Goal: Task Accomplishment & Management: Manage account settings

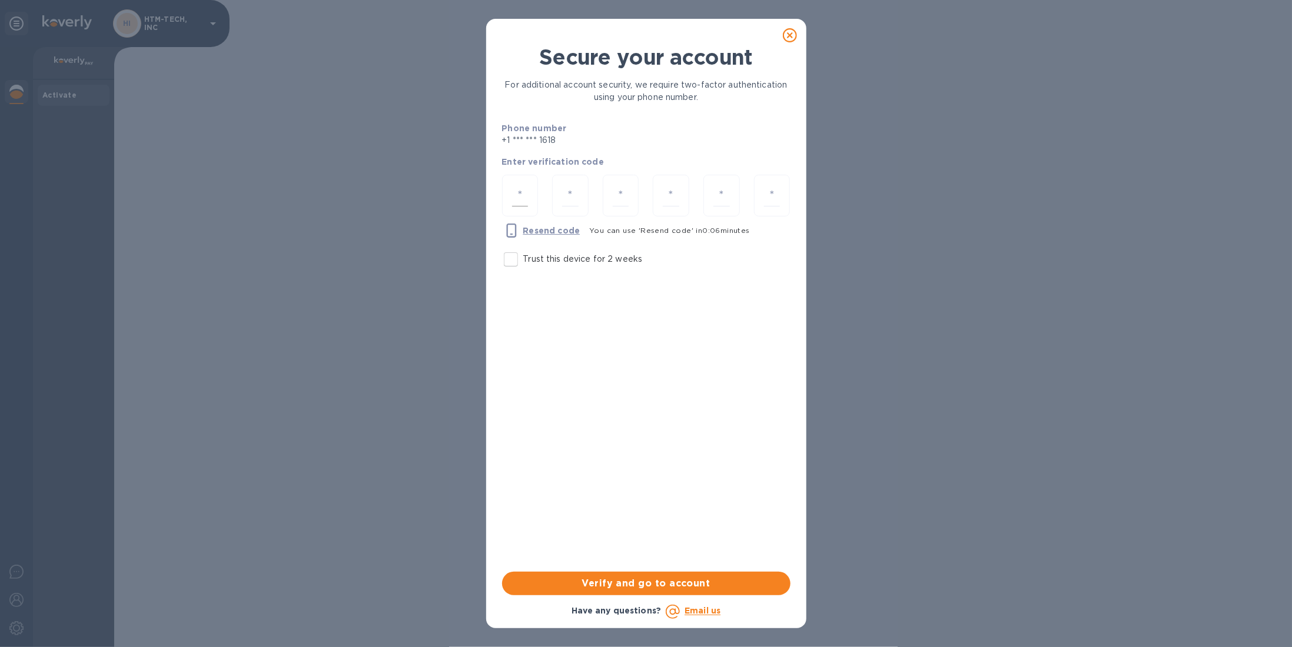
click at [518, 196] on input "number" at bounding box center [520, 196] width 16 height 22
type input "3"
type input "0"
type input "3"
type input "2"
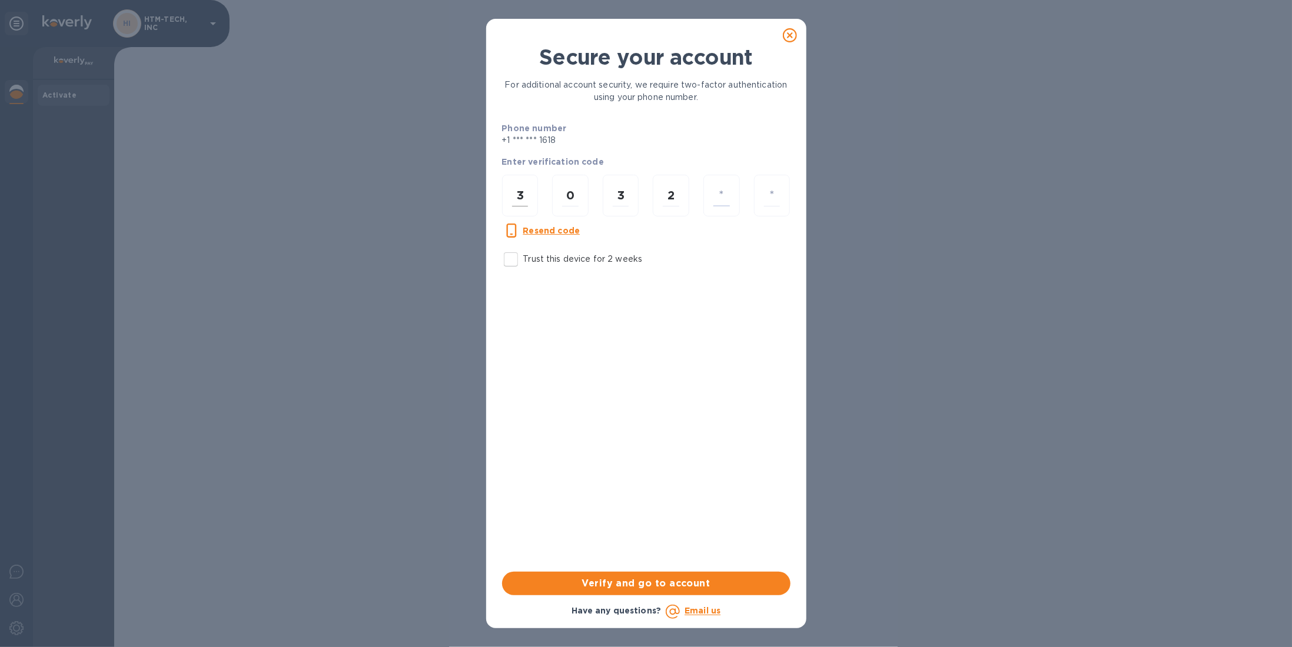
type input "0"
type input "5"
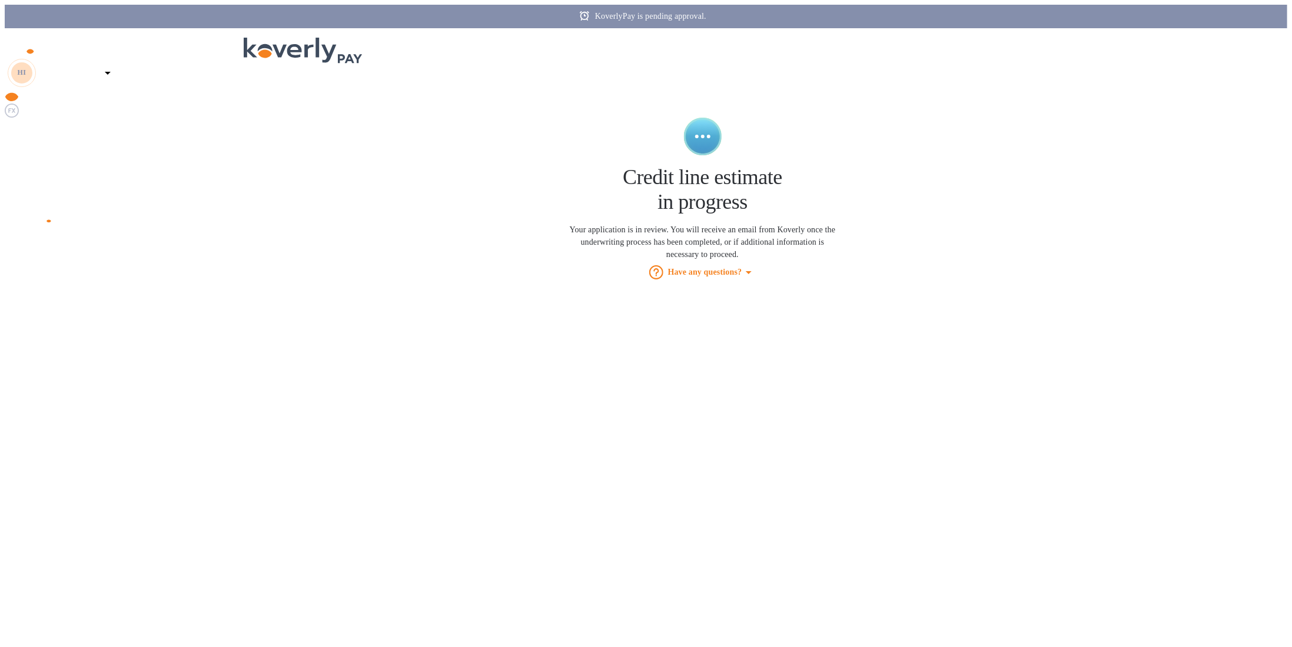
click at [40, 231] on b "Dashboard" at bounding box center [22, 235] width 35 height 8
click at [11, 118] on img at bounding box center [12, 111] width 14 height 14
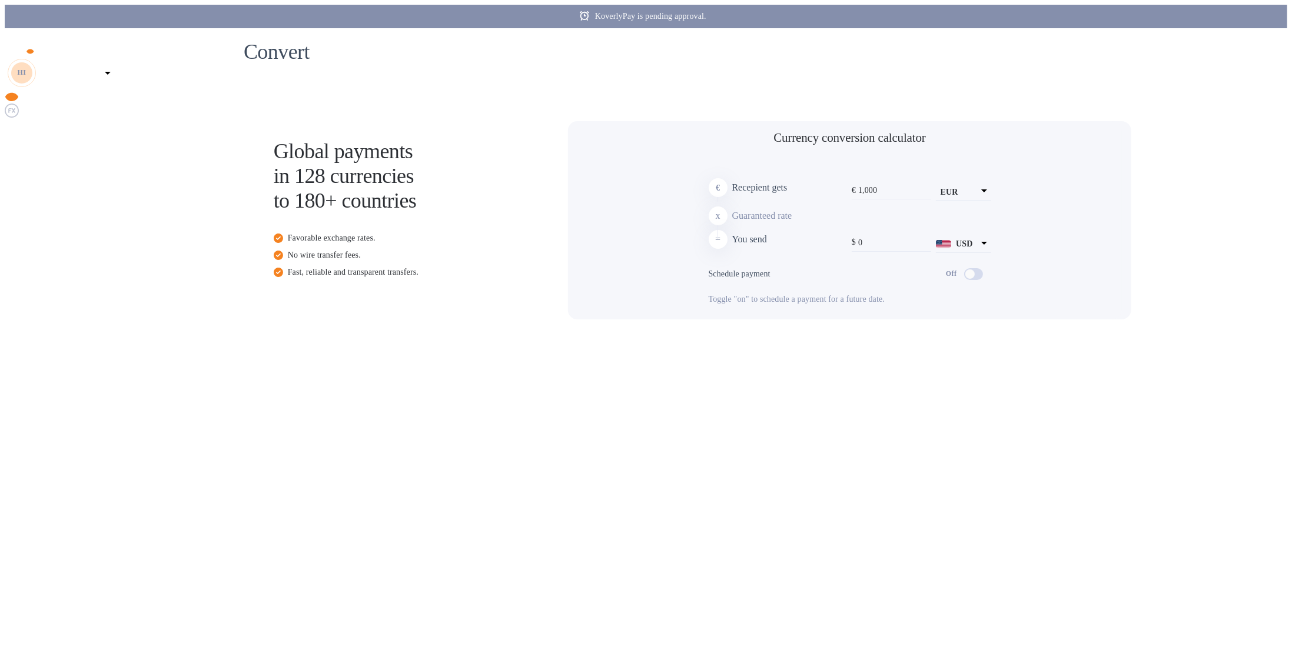
type input "1,171.84"
click at [14, 134] on img at bounding box center [12, 127] width 14 height 14
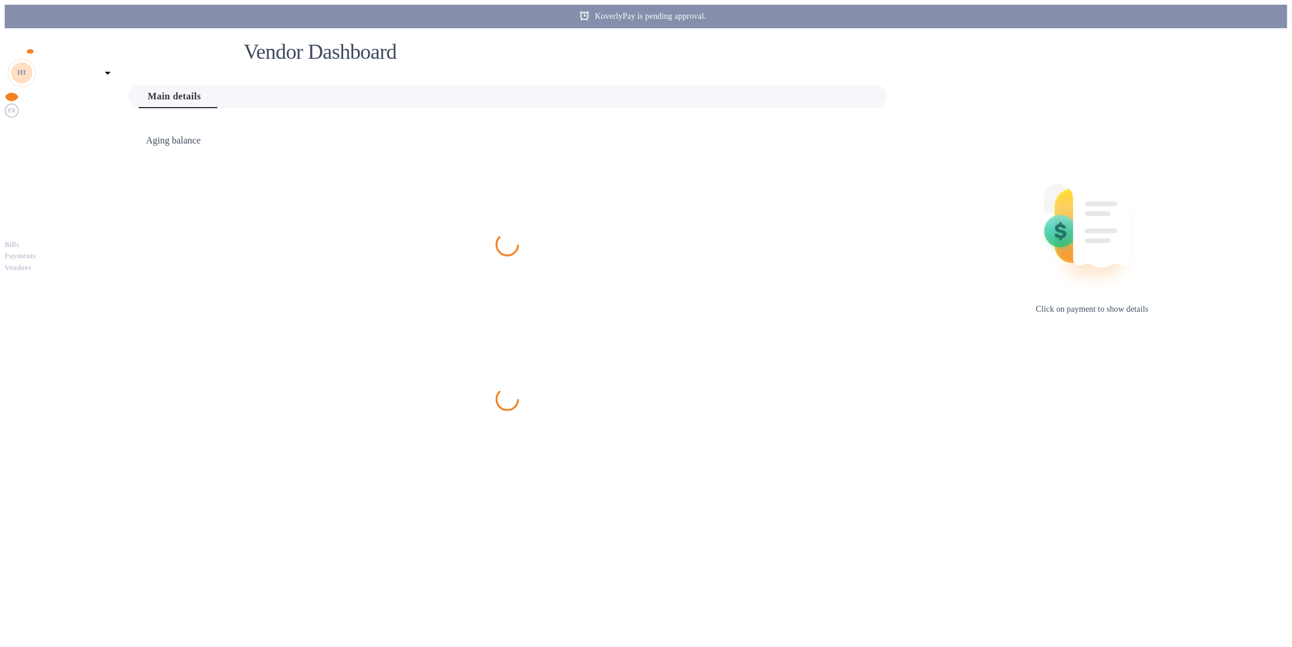
click at [14, 134] on img at bounding box center [12, 127] width 14 height 14
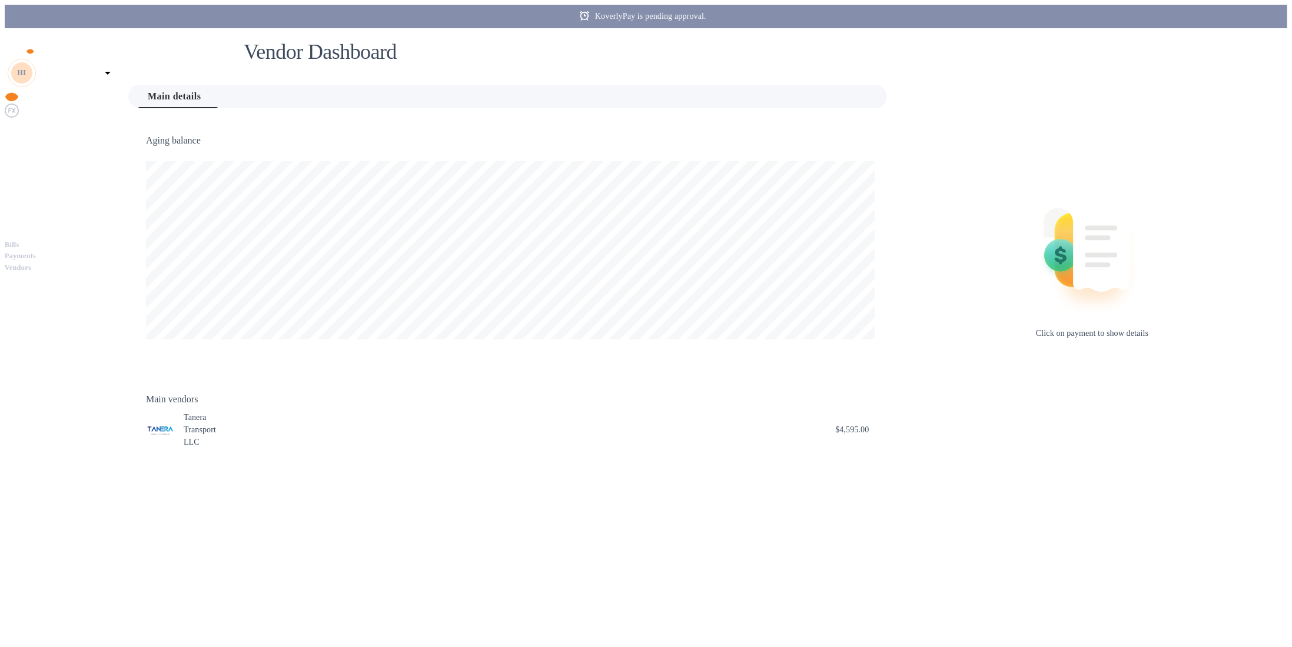
scroll to position [254, 764]
click at [14, 148] on img at bounding box center [12, 141] width 14 height 14
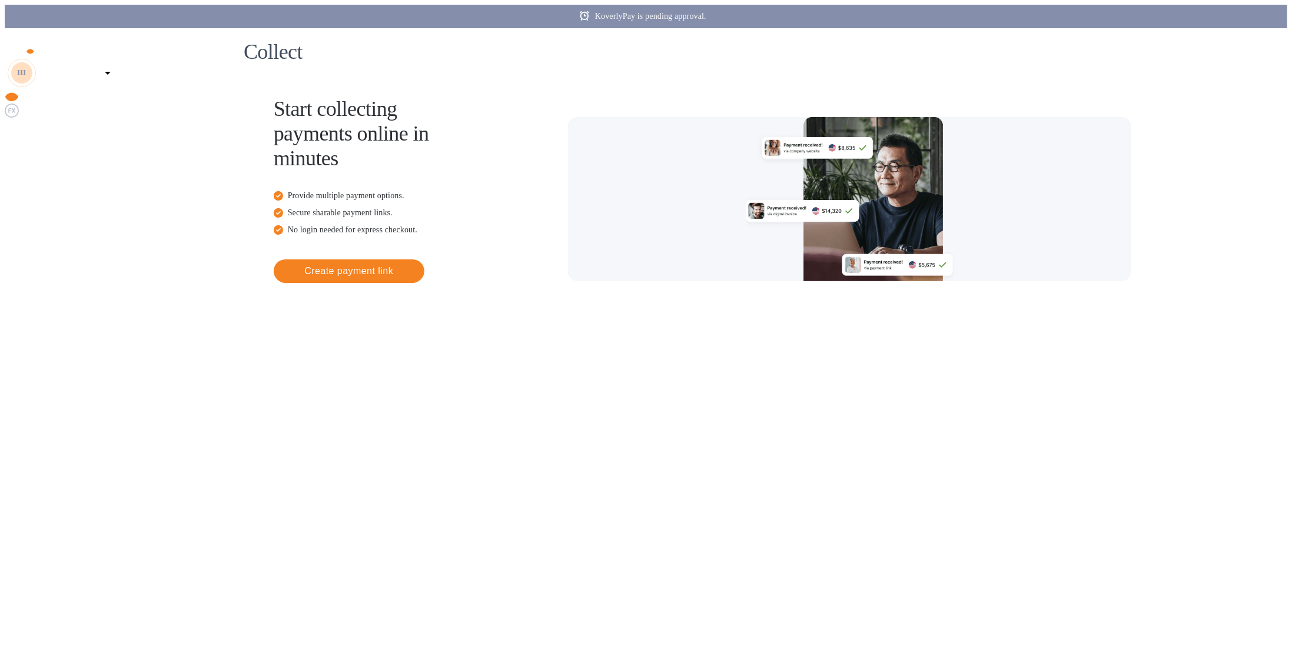
click at [98, 69] on p "HTM-TECH, INC" at bounding box center [68, 73] width 59 height 8
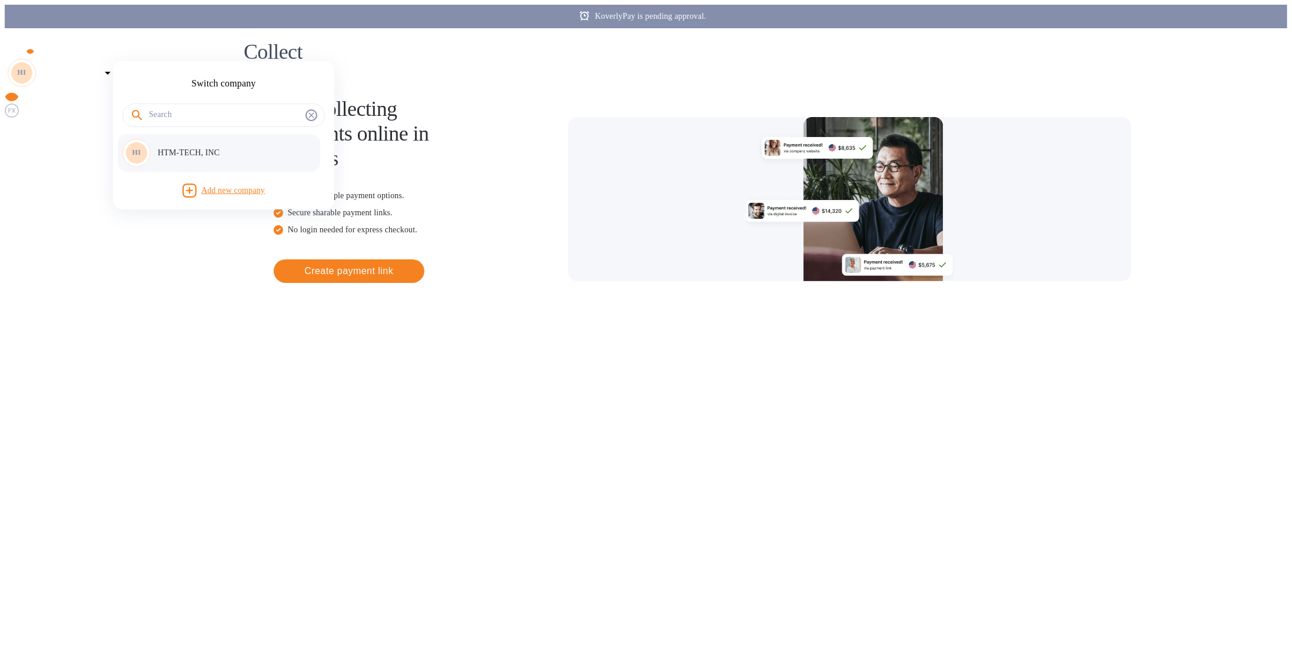
click at [194, 152] on p "HTM-TECH, INC" at bounding box center [232, 153] width 148 height 12
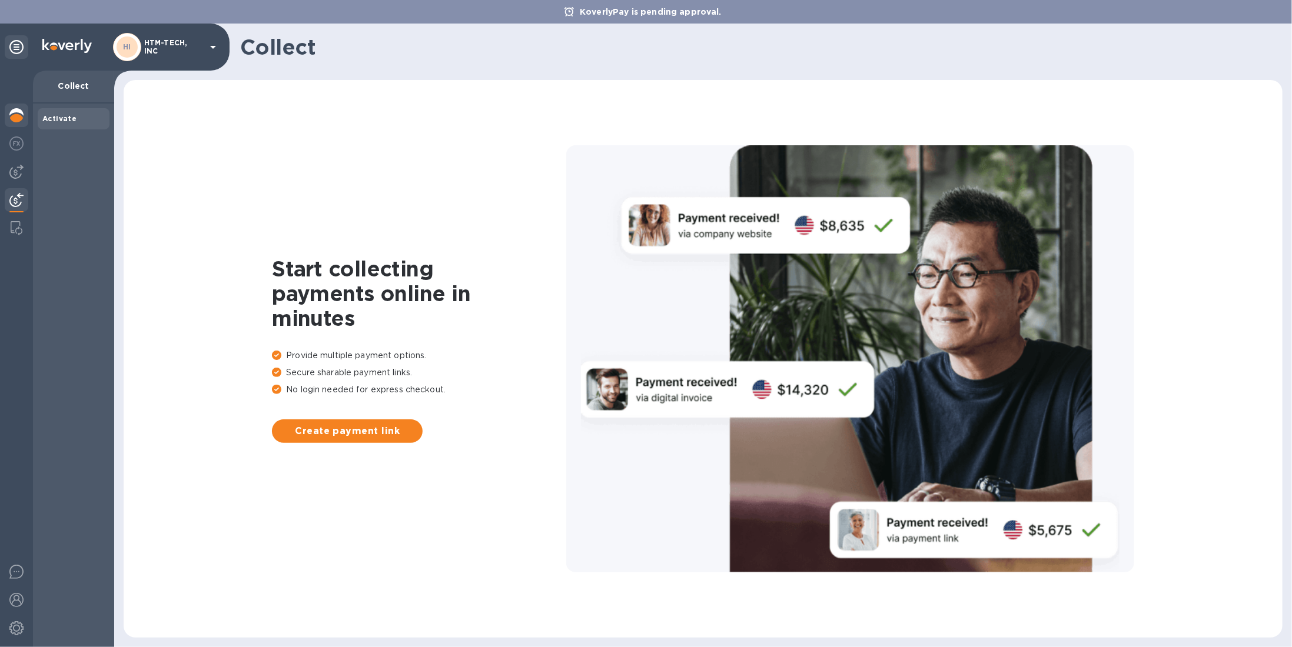
click at [17, 119] on img at bounding box center [16, 115] width 14 height 14
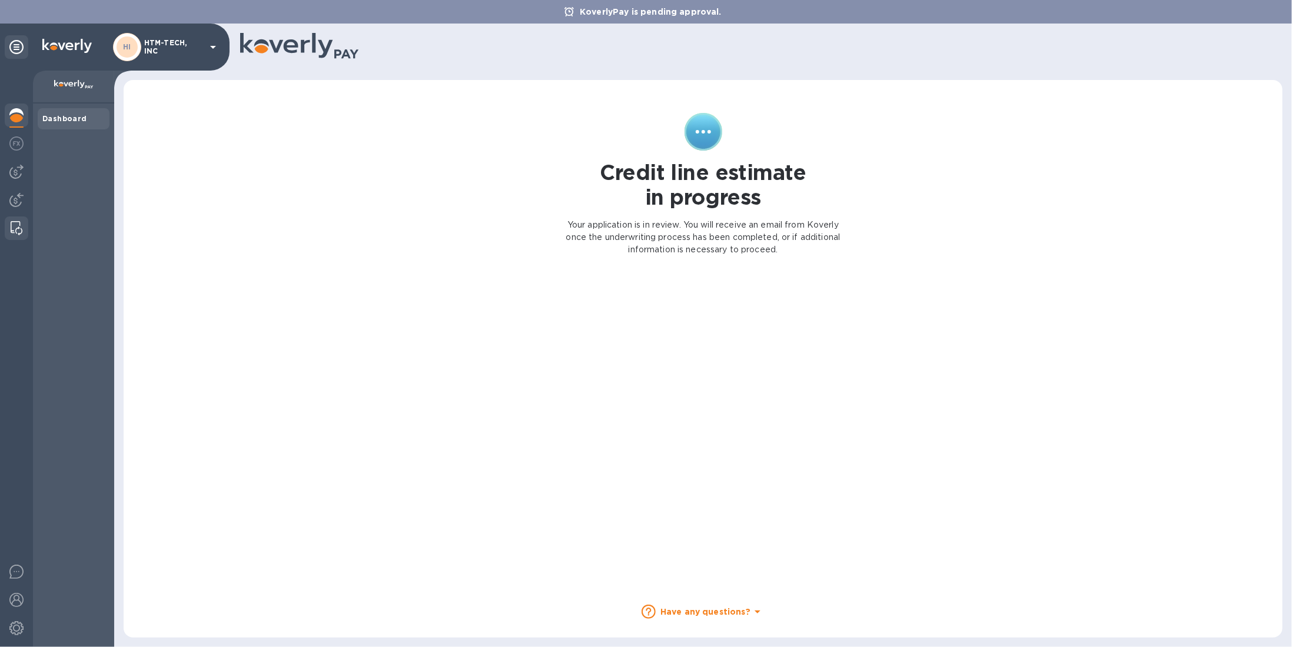
click at [12, 228] on img at bounding box center [17, 228] width 12 height 14
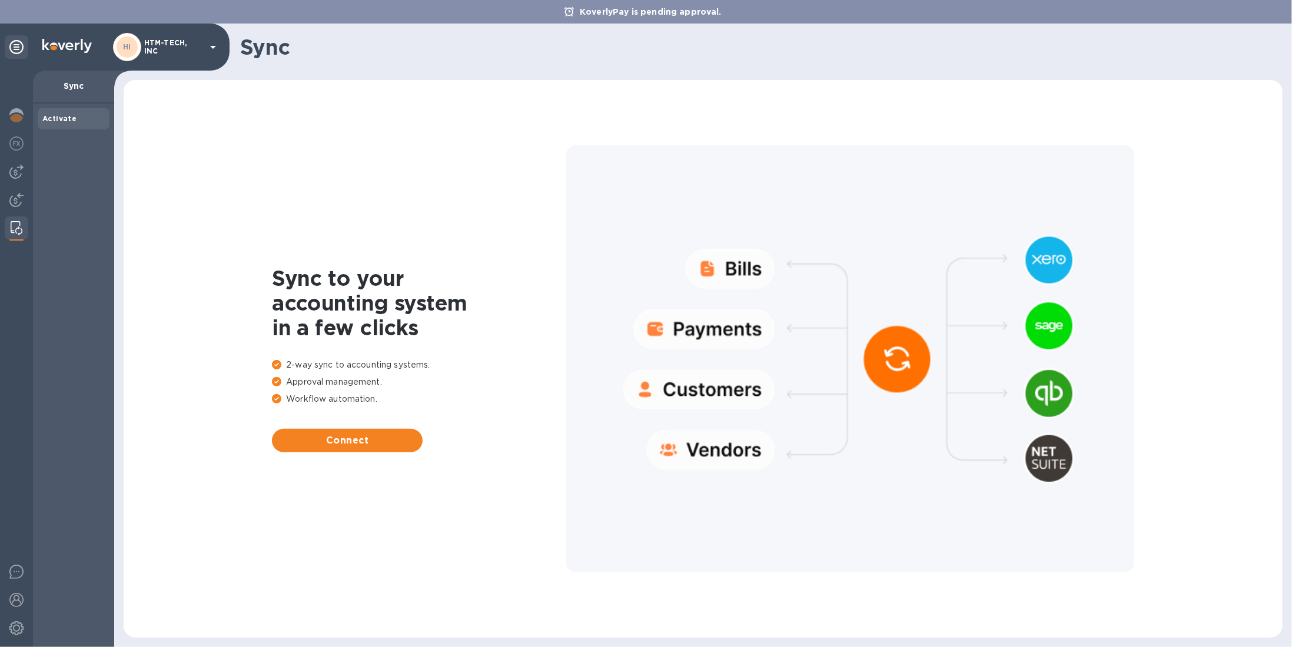
click at [25, 187] on div at bounding box center [16, 359] width 33 height 577
click at [15, 194] on img at bounding box center [16, 200] width 14 height 14
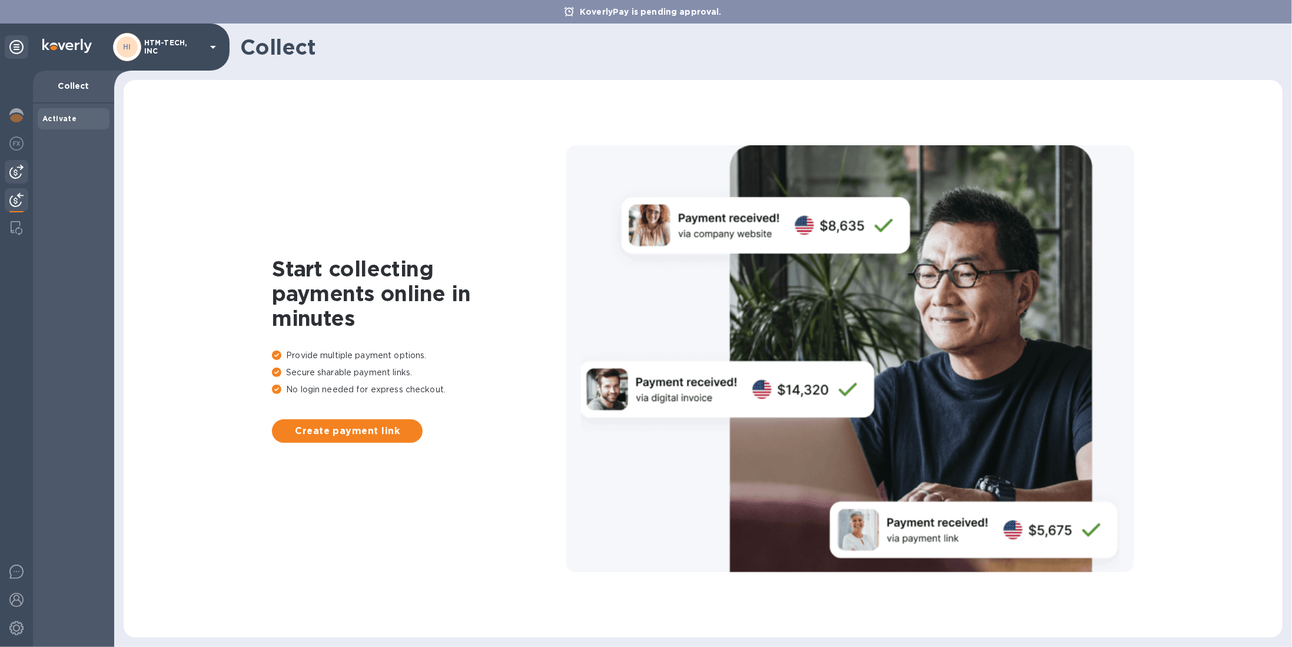
click at [18, 171] on img at bounding box center [16, 172] width 14 height 14
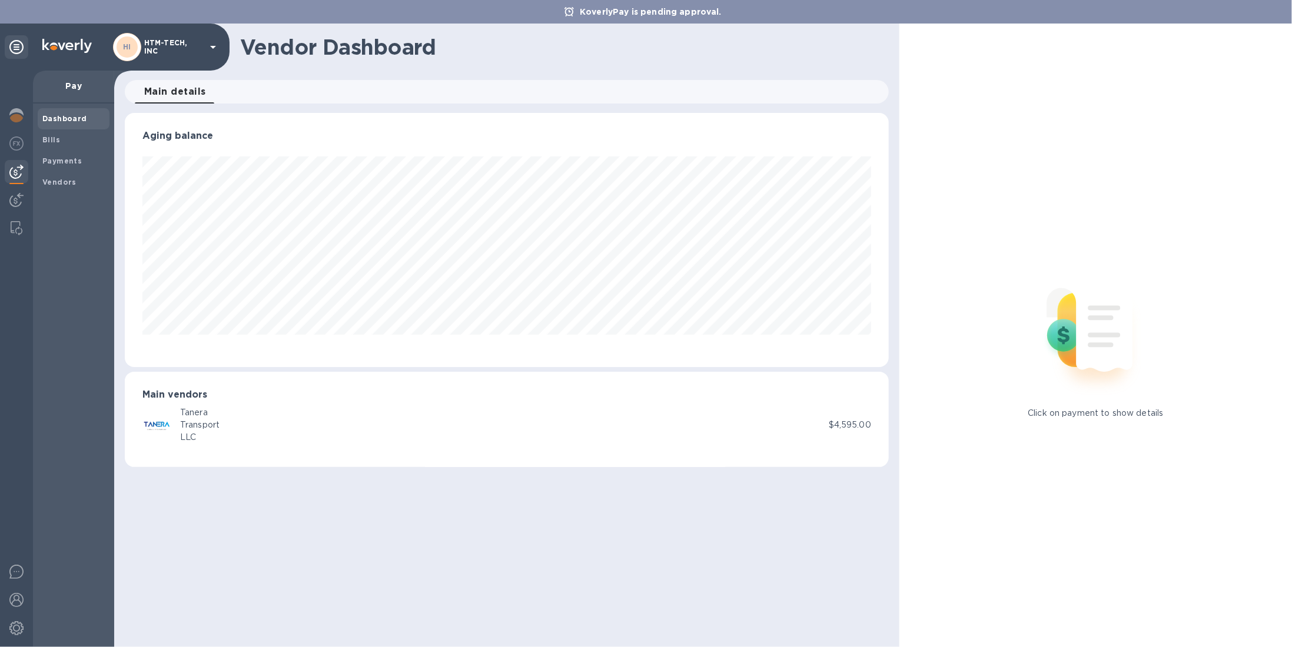
scroll to position [254, 764]
click at [57, 139] on b "Bills" at bounding box center [51, 139] width 18 height 9
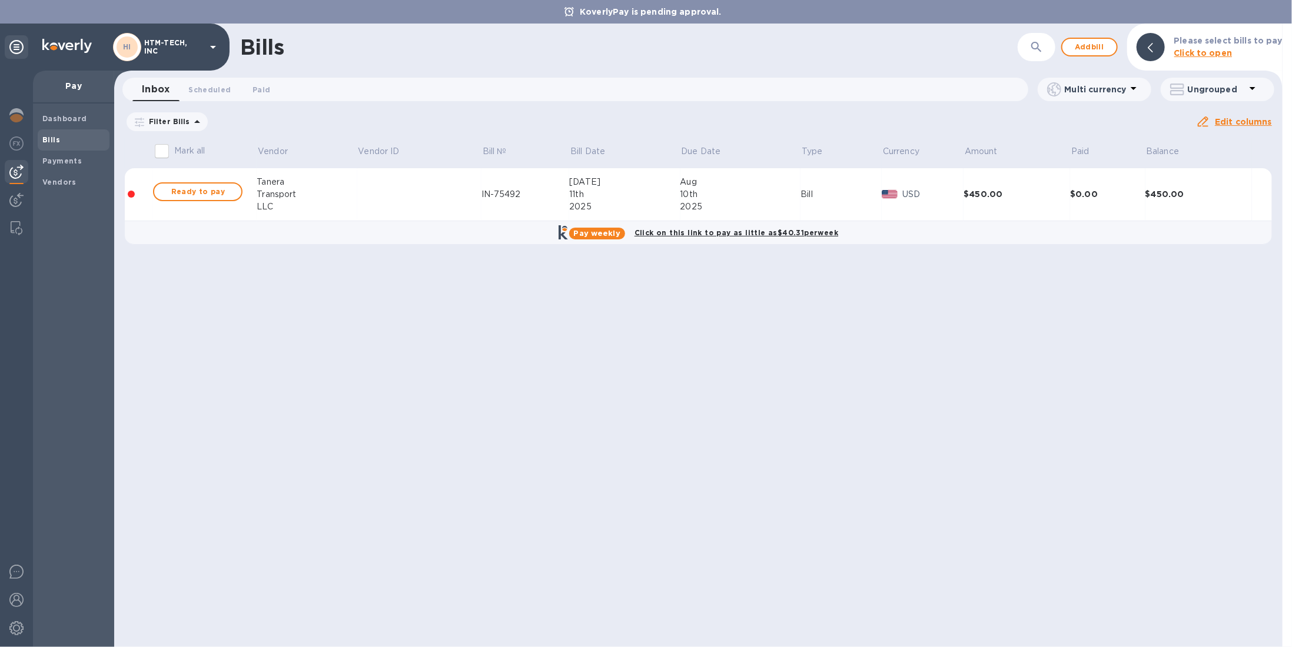
click at [0, 0] on icon at bounding box center [0, 0] width 0 height 0
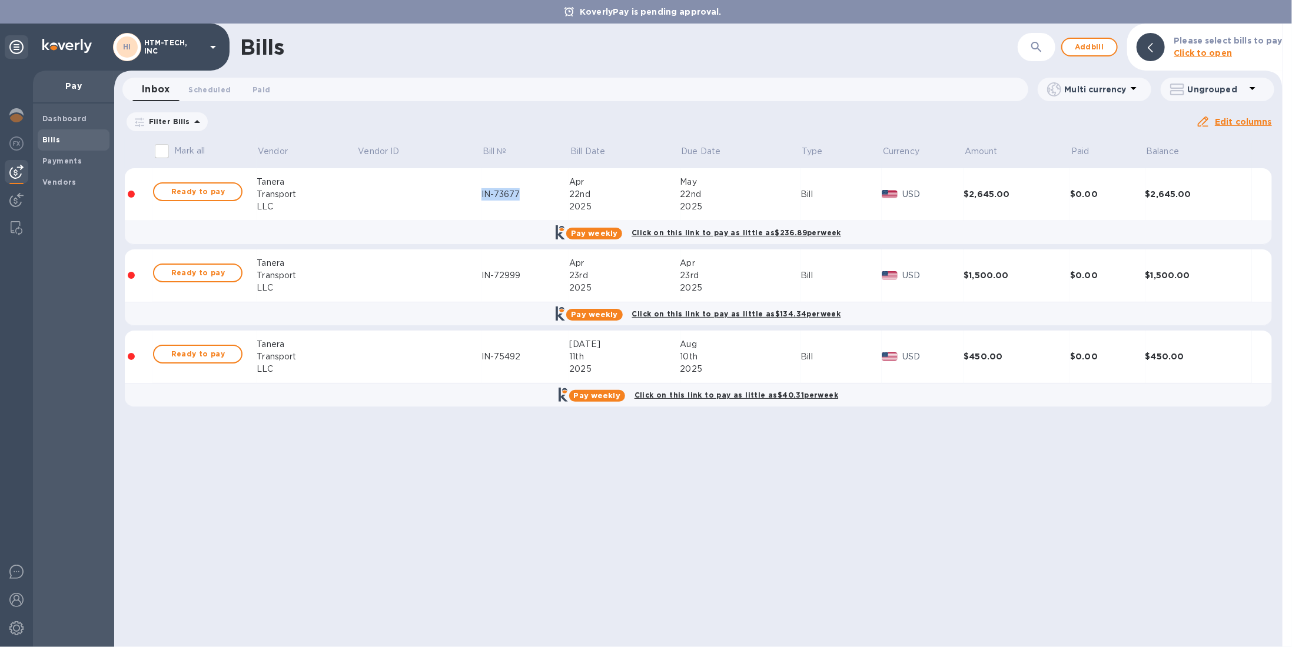
drag, startPoint x: 477, startPoint y: 197, endPoint x: 526, endPoint y: 197, distance: 48.9
click at [526, 197] on tr "Ready to pay Tanera Transport LLC IN-73677 Apr 22nd 2025 May 22nd 2025 Bill USD…" at bounding box center [698, 194] width 1147 height 53
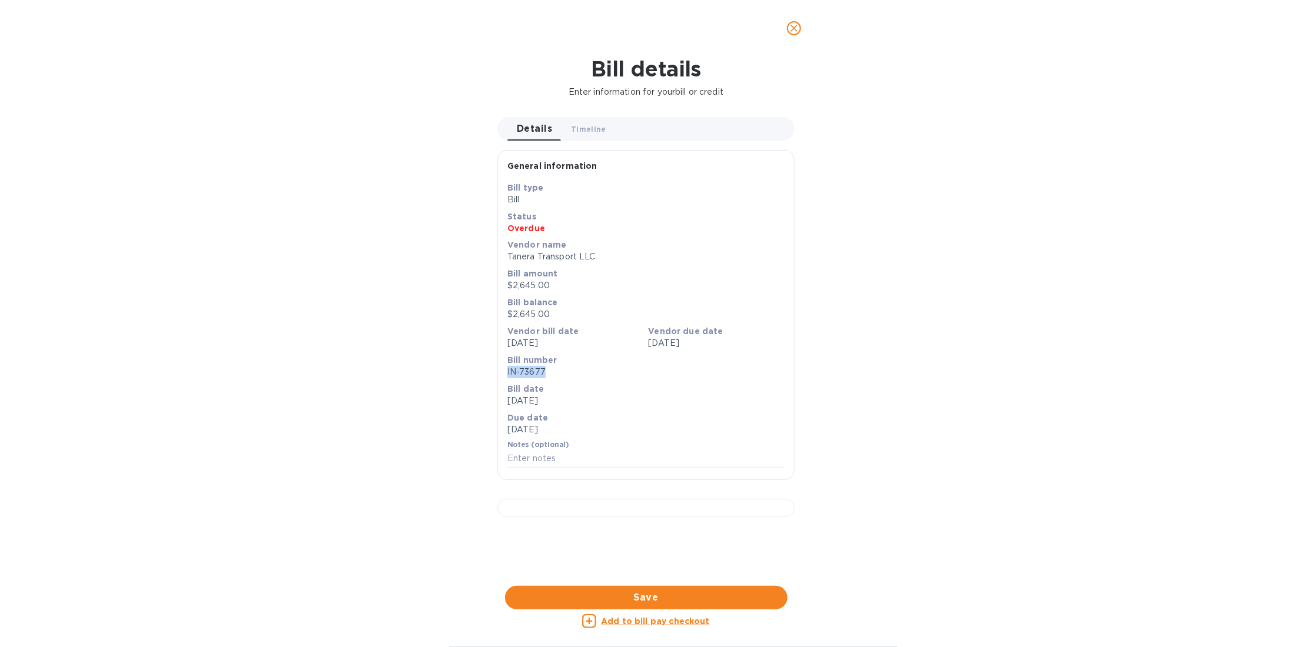
drag, startPoint x: 507, startPoint y: 374, endPoint x: 544, endPoint y: 374, distance: 37.7
click at [544, 374] on p "IN-73677" at bounding box center [645, 372] width 277 height 12
copy p "IN-73677"
click at [797, 31] on icon "close" at bounding box center [794, 28] width 12 height 12
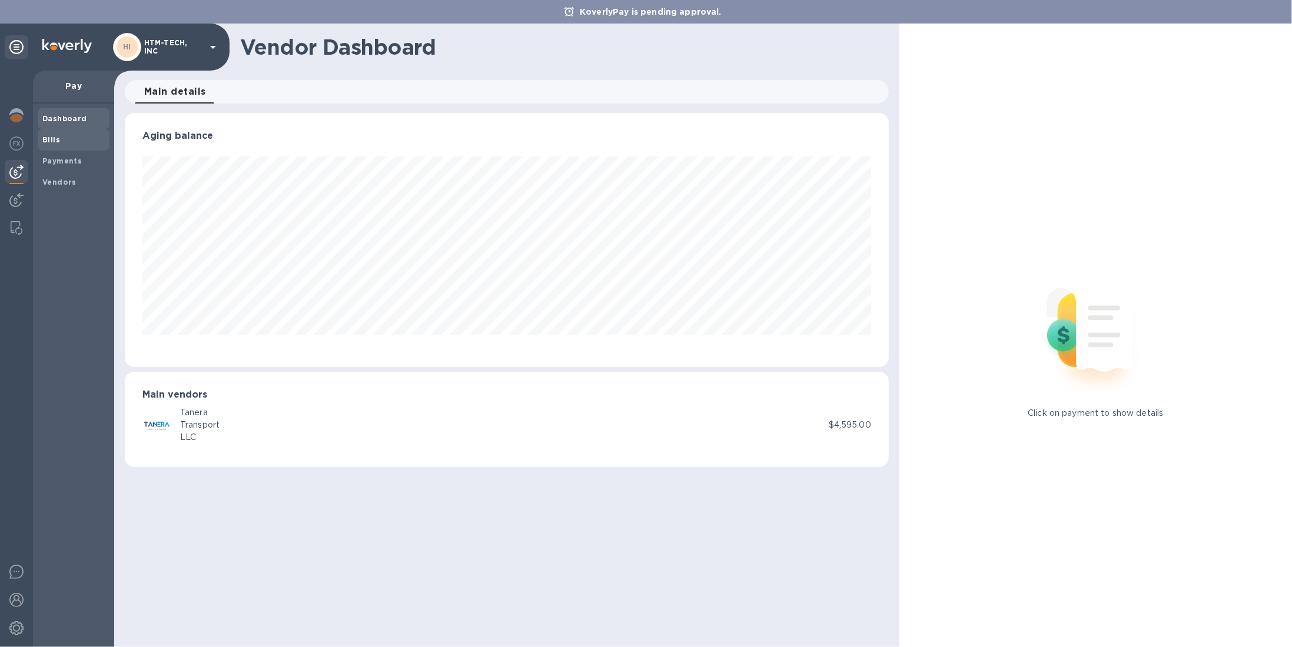
click at [61, 139] on span "Bills" at bounding box center [73, 140] width 62 height 12
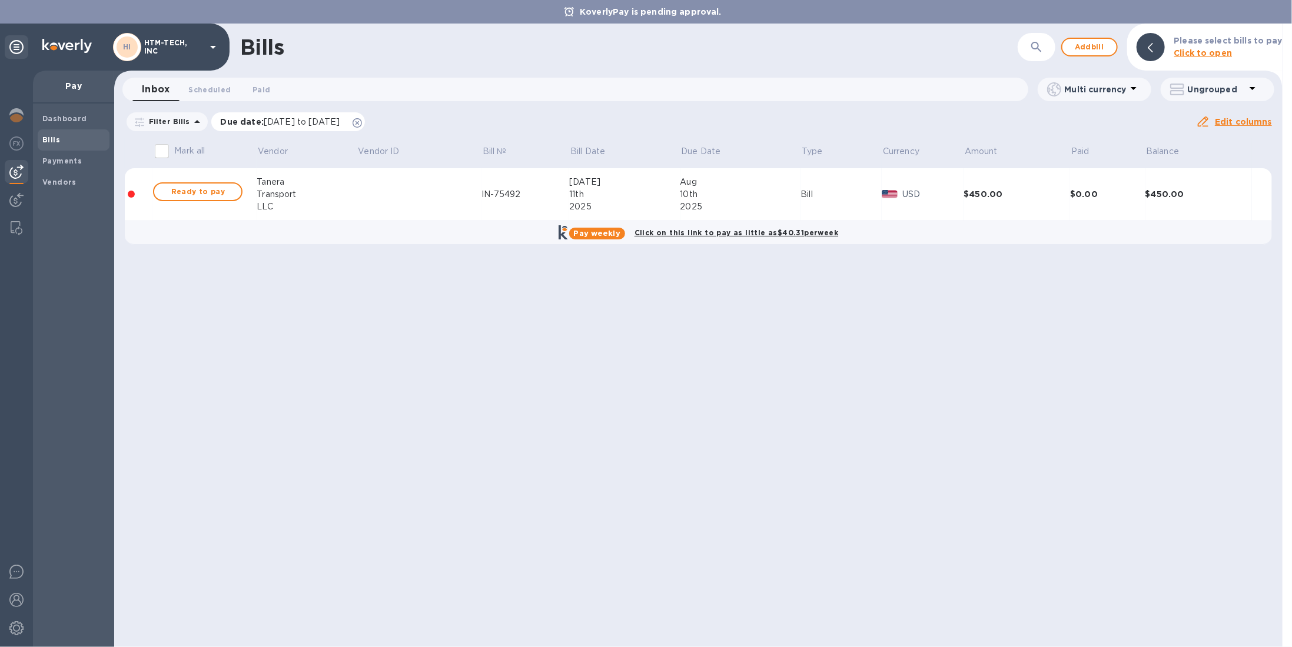
click at [362, 122] on icon at bounding box center [357, 122] width 9 height 9
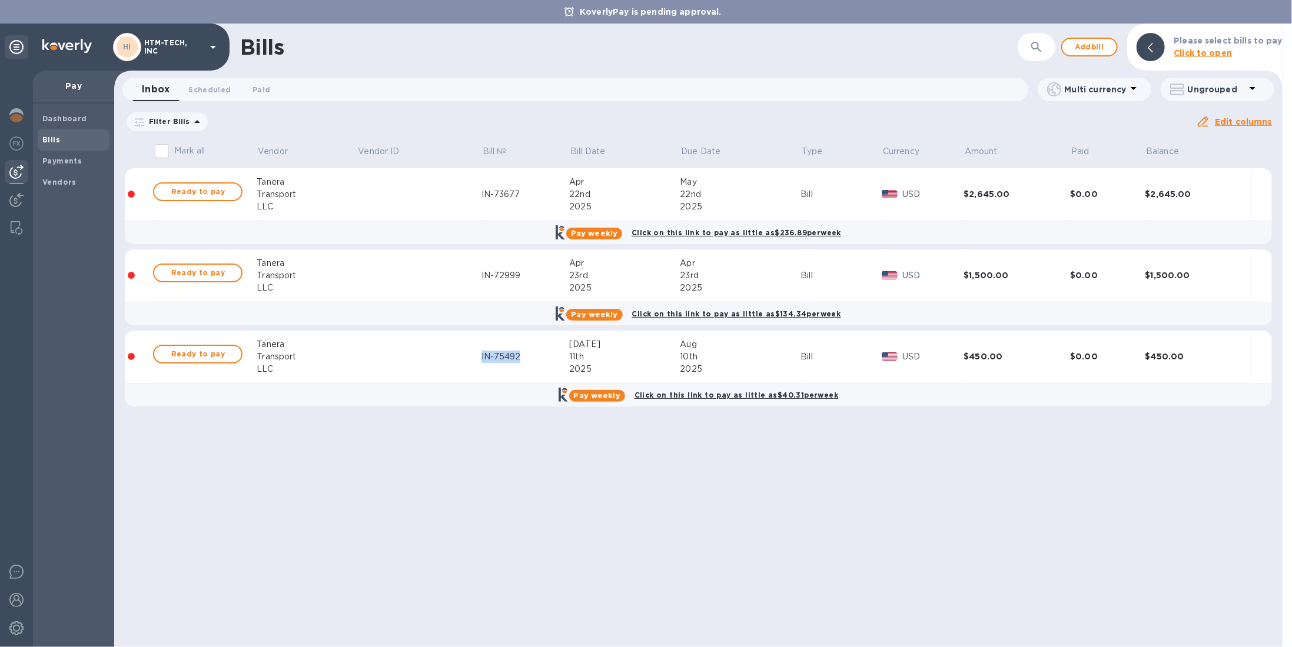
drag, startPoint x: 479, startPoint y: 361, endPoint x: 521, endPoint y: 364, distance: 43.1
click at [521, 364] on tr "Ready to pay Tanera Transport LLC IN-75492 Jul 11th 2025 Aug 10th 2025 Bill USD…" at bounding box center [698, 357] width 1147 height 53
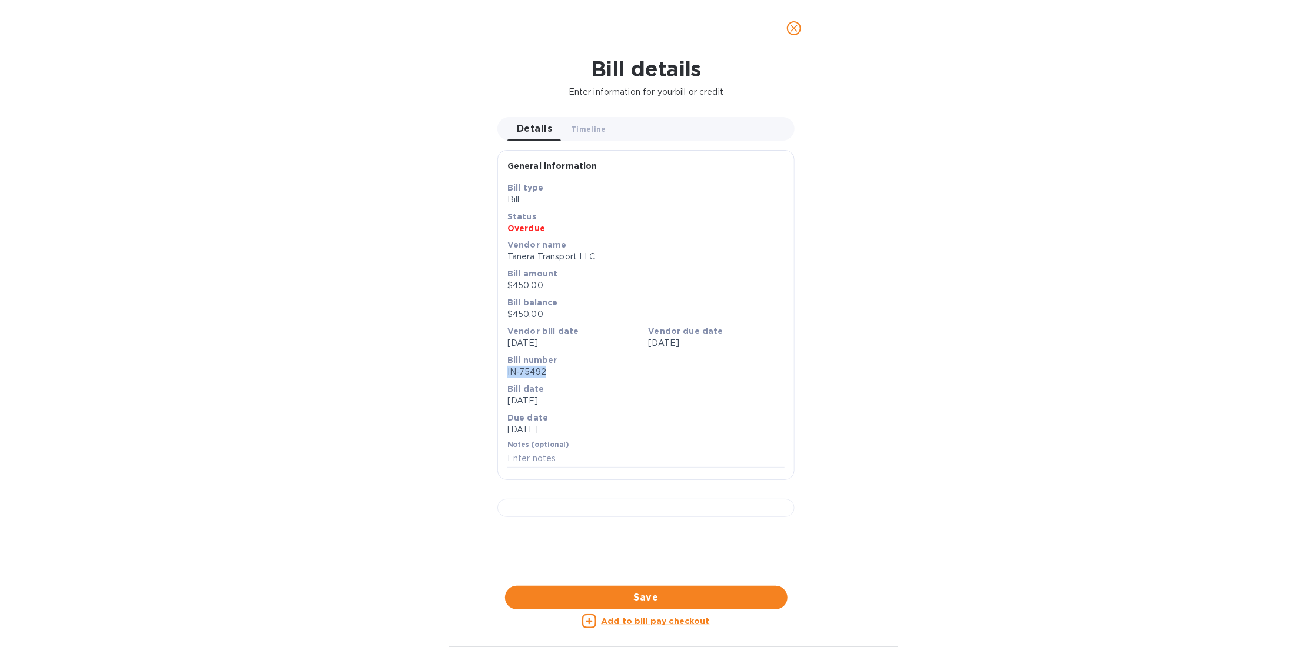
drag, startPoint x: 507, startPoint y: 371, endPoint x: 543, endPoint y: 369, distance: 35.4
click at [543, 369] on p "IN-75492" at bounding box center [645, 372] width 277 height 12
copy p "IN-75492"
